Goal: Check status

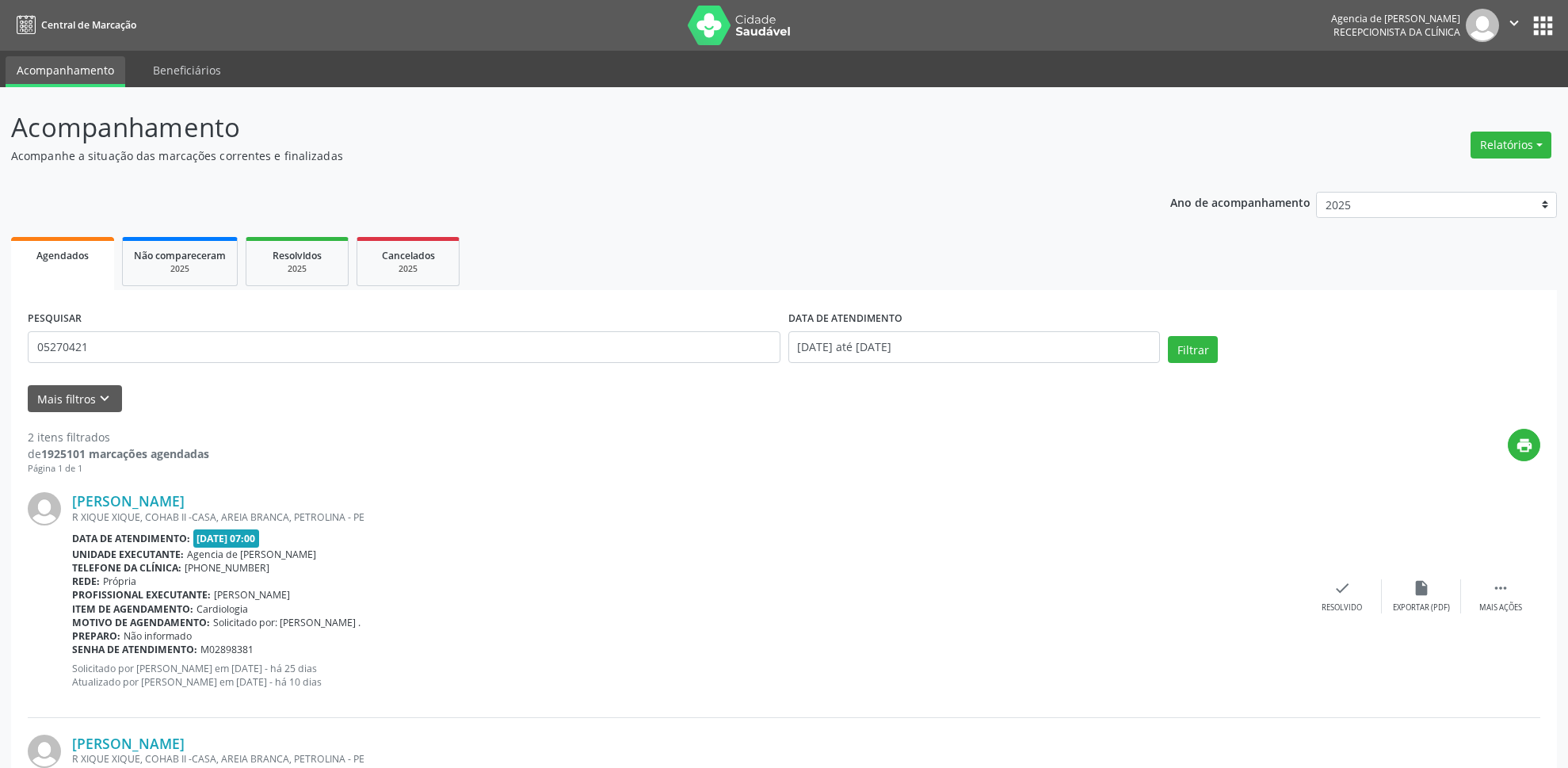
scroll to position [219, 0]
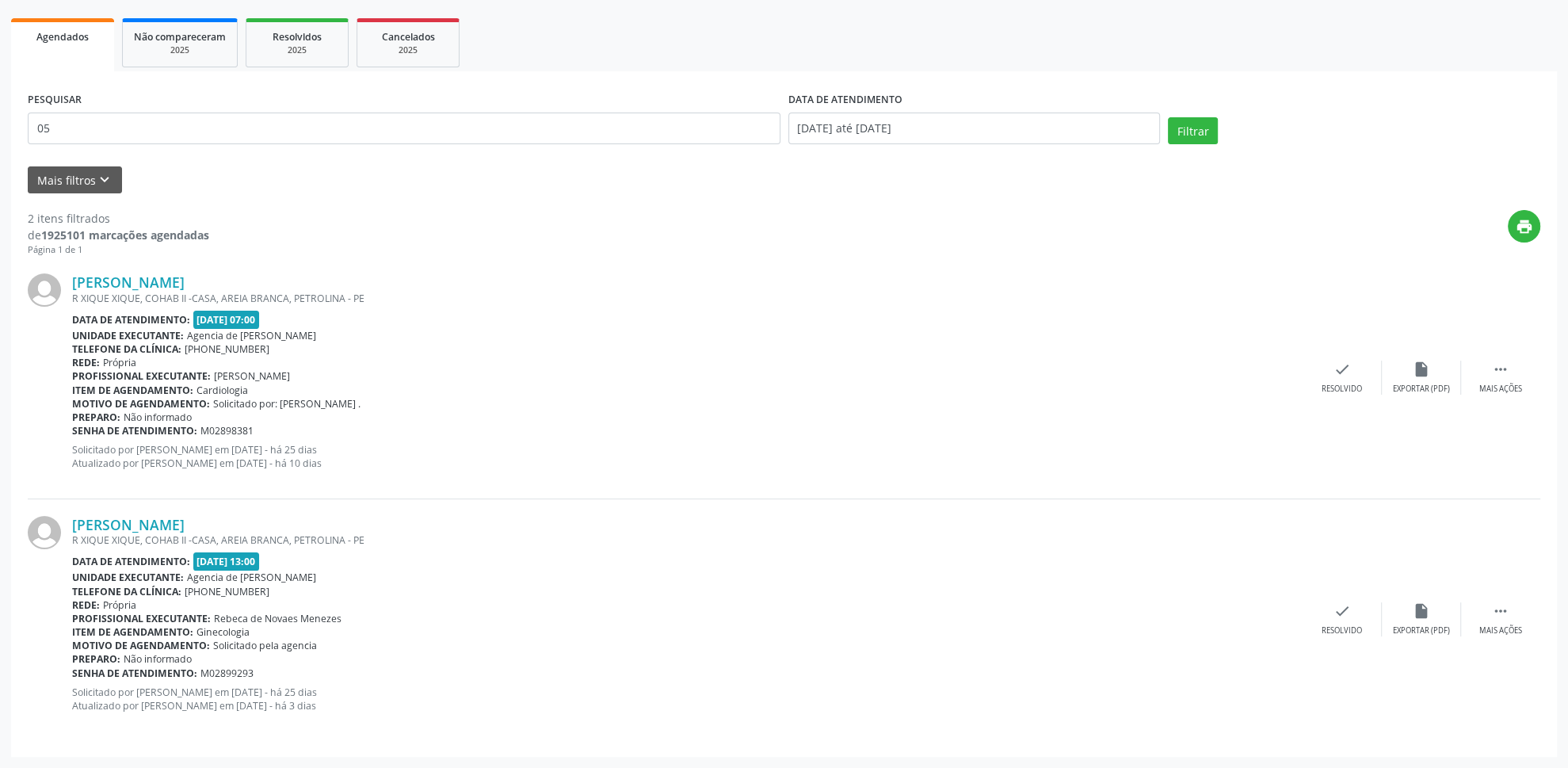
type input "0"
click at [1174, 128] on button "Filtrar" at bounding box center [1193, 131] width 50 height 27
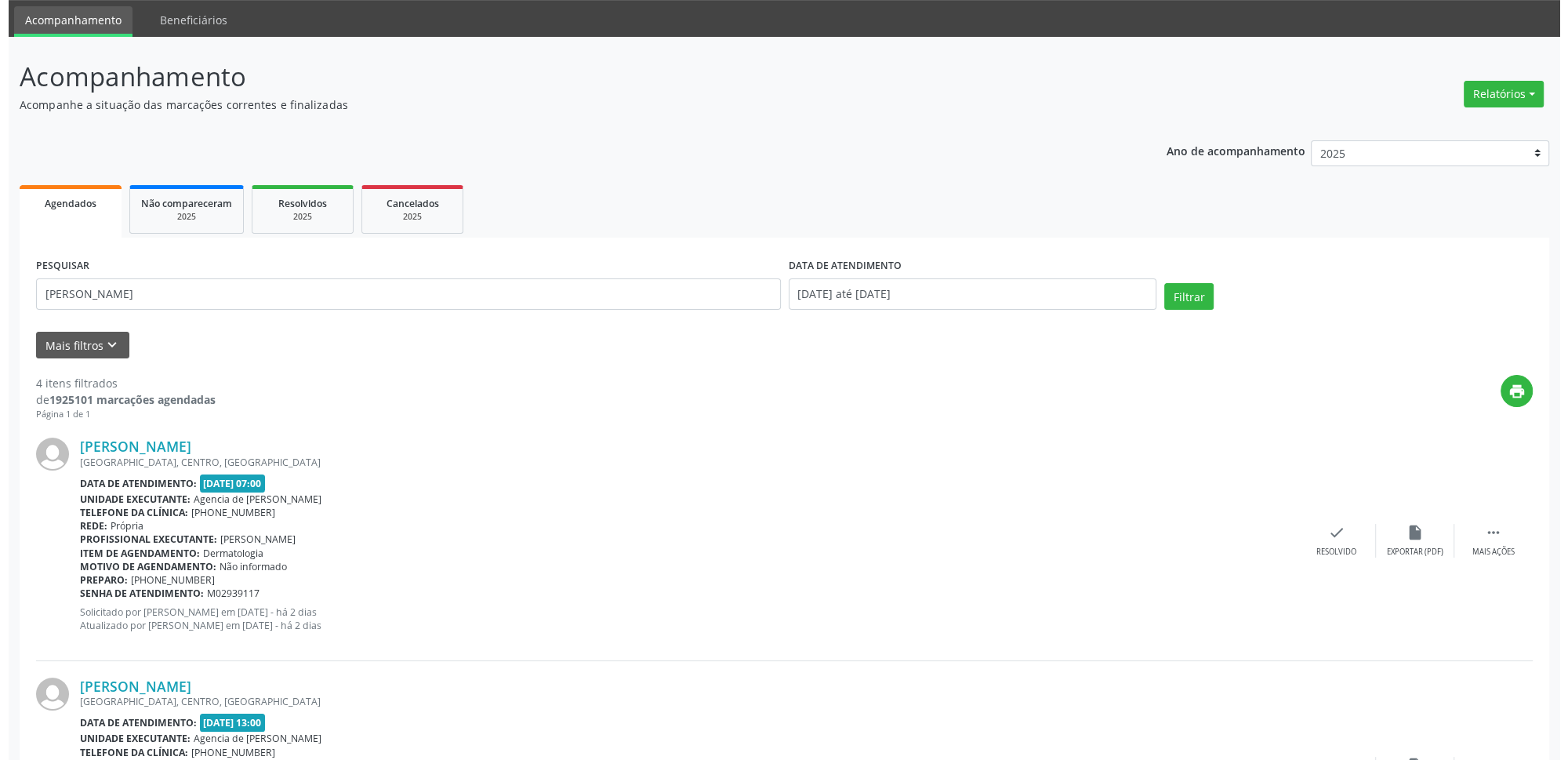
scroll to position [0, 0]
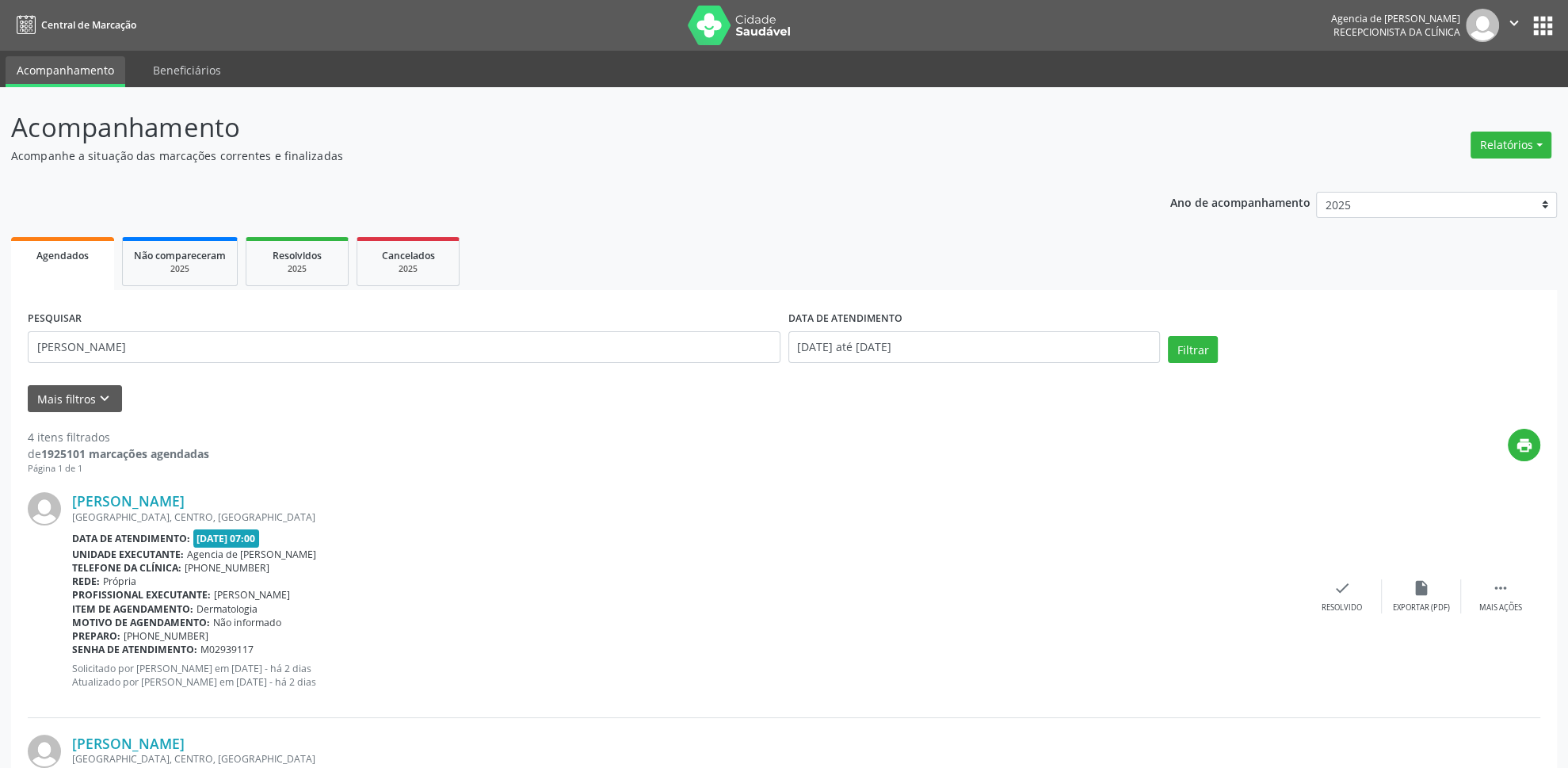
drag, startPoint x: 364, startPoint y: 369, endPoint x: 395, endPoint y: 345, distance: 39.2
click at [364, 364] on div "PESQUISAR [PERSON_NAME]" at bounding box center [404, 341] width 761 height 67
click at [396, 344] on input "[PERSON_NAME]" at bounding box center [404, 347] width 753 height 32
type input "m"
click at [1185, 345] on button "Filtrar" at bounding box center [1193, 349] width 50 height 27
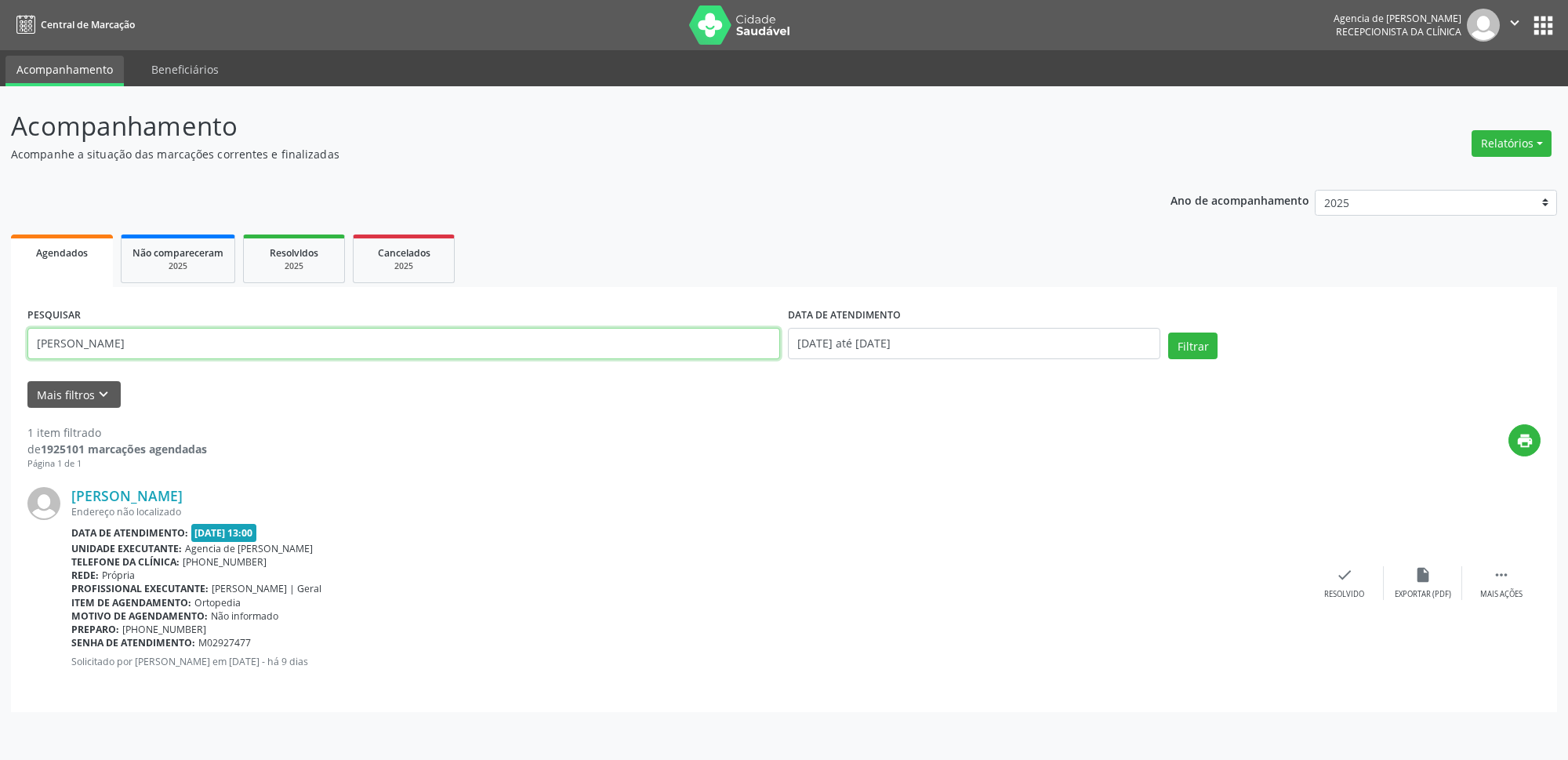
click at [336, 344] on input "[PERSON_NAME]" at bounding box center [403, 344] width 753 height 32
type input "e"
type input "[PERSON_NAME]"
click at [1207, 341] on button "Filtrar" at bounding box center [1193, 346] width 50 height 27
